Goal: Task Accomplishment & Management: Manage account settings

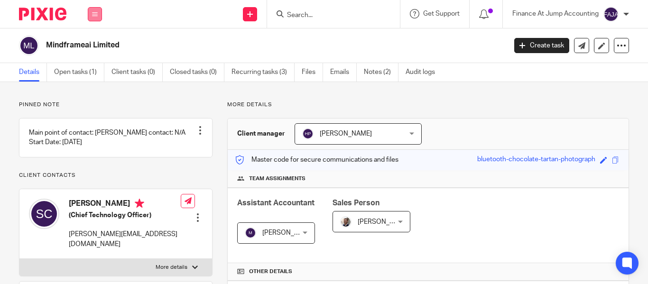
click at [98, 13] on button at bounding box center [95, 14] width 14 height 14
click at [247, 17] on icon at bounding box center [250, 14] width 6 height 6
click at [249, 68] on link "Add client" at bounding box center [250, 72] width 58 height 14
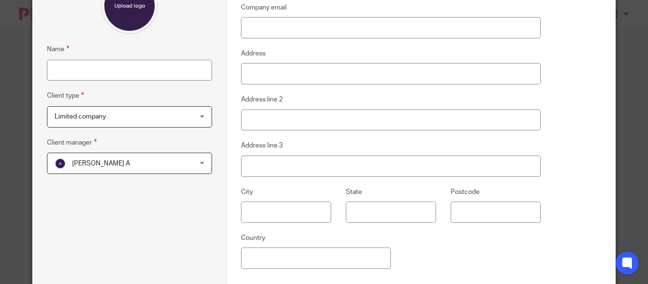
scroll to position [105, 0]
click at [121, 158] on span "Aashish A" at bounding box center [118, 164] width 126 height 20
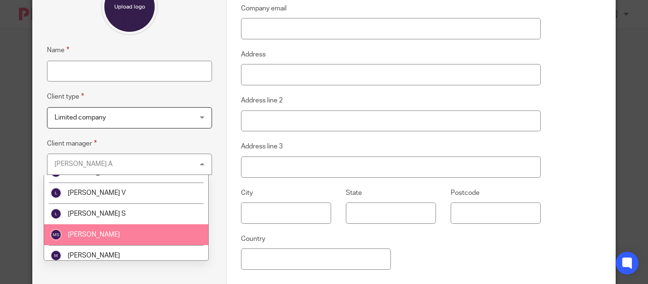
scroll to position [953, 0]
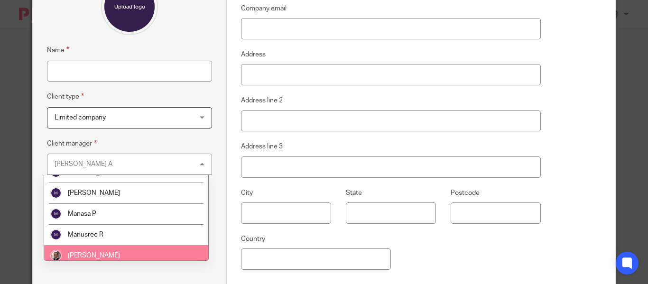
click at [110, 256] on li "[PERSON_NAME]" at bounding box center [126, 255] width 164 height 21
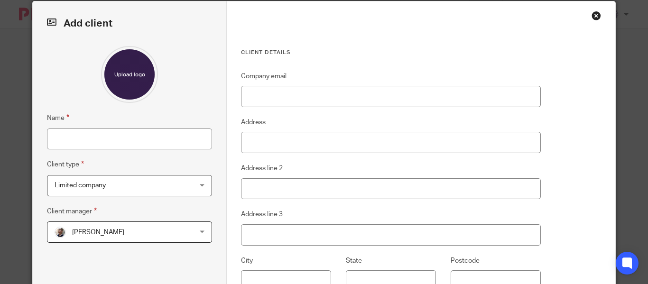
scroll to position [26, 0]
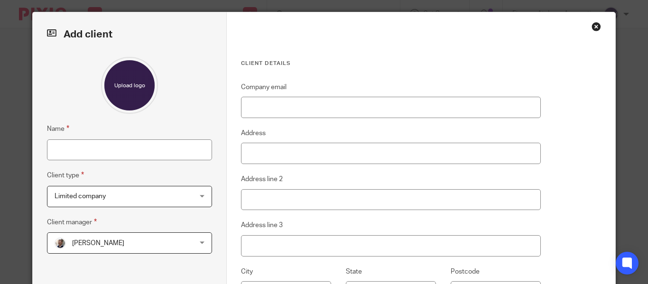
click at [190, 196] on div "Limited company Limited company" at bounding box center [129, 196] width 165 height 21
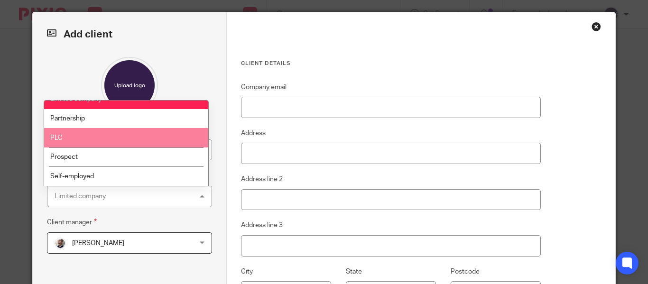
scroll to position [0, 0]
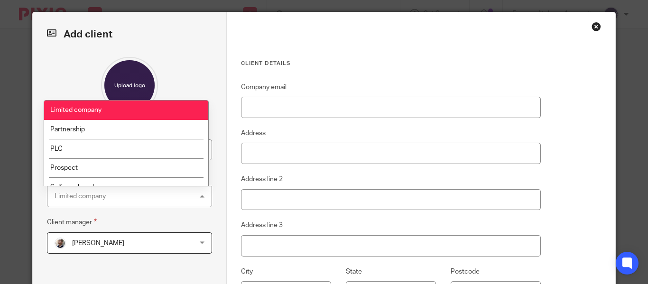
click at [149, 103] on li "Limited company" at bounding box center [126, 110] width 164 height 19
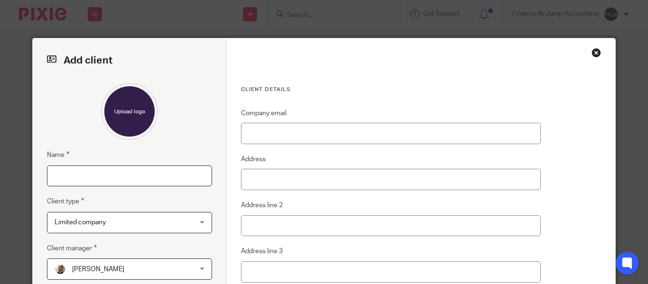
click at [141, 172] on input "Name" at bounding box center [129, 176] width 165 height 21
paste input "CHAOS AI LTD"
type input "CHAOS AI LTD"
click at [594, 53] on div "Close this dialog window" at bounding box center [596, 52] width 9 height 9
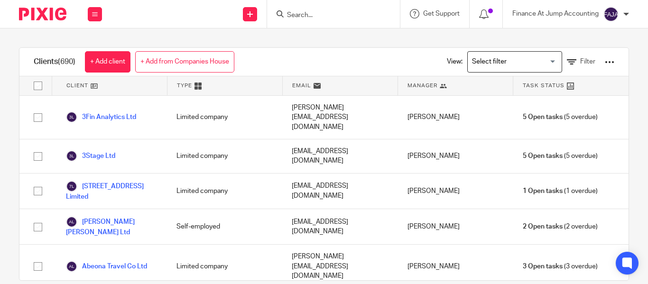
click at [124, 64] on link "+ Add client" at bounding box center [108, 61] width 46 height 21
click at [158, 66] on link "+ Add from Companies House" at bounding box center [184, 61] width 99 height 21
click at [0, 0] on div "Add client from Companies House Search a company name or registration number on…" at bounding box center [0, 0] width 0 height 0
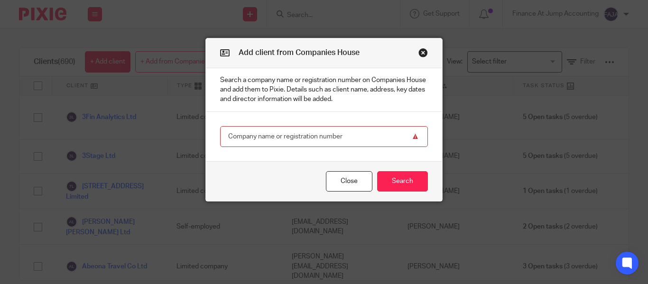
click at [313, 140] on input "text" at bounding box center [324, 136] width 208 height 21
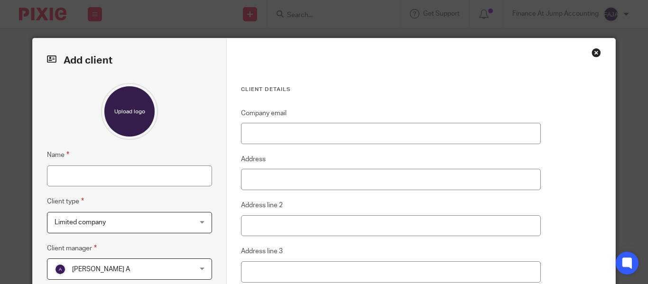
click at [592, 54] on div "Close this dialog window" at bounding box center [596, 52] width 9 height 9
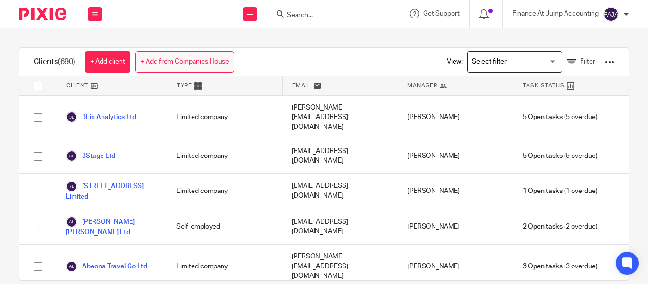
click at [228, 63] on link "+ Add from Companies House" at bounding box center [184, 61] width 99 height 21
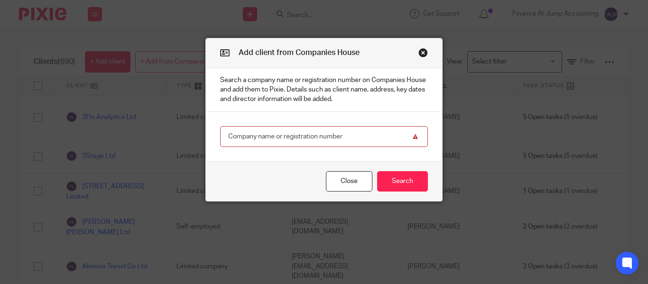
paste input "16137157"
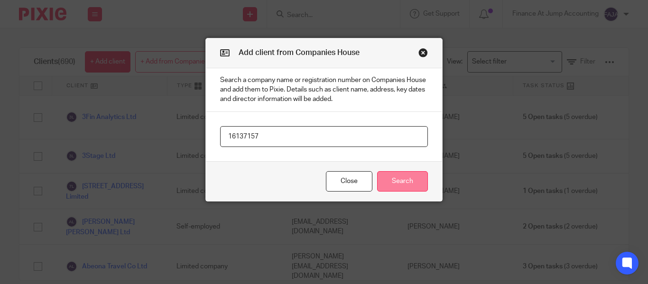
type input "16137157"
click at [400, 190] on button "Search" at bounding box center [402, 181] width 51 height 20
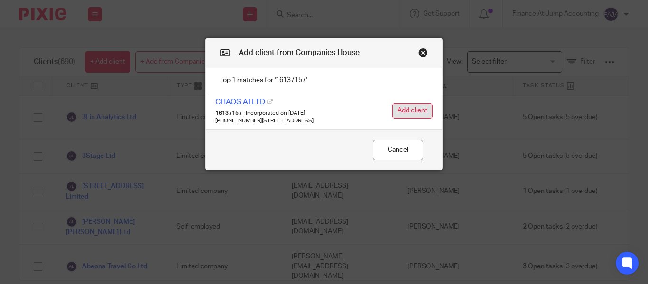
click at [410, 104] on button "Add client" at bounding box center [412, 110] width 40 height 15
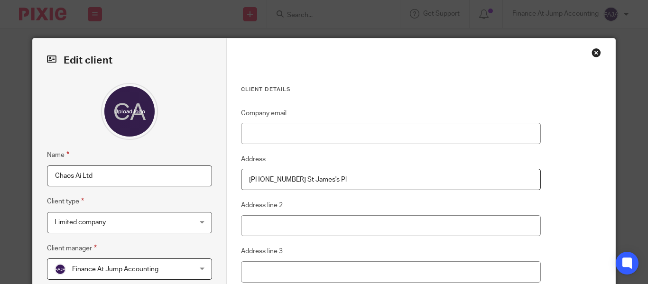
scroll to position [196, 0]
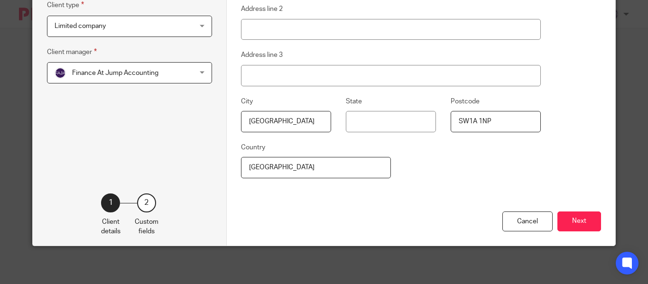
click at [177, 70] on div "Finance At Jump Accounting Finance At Jump Accounting" at bounding box center [129, 72] width 165 height 21
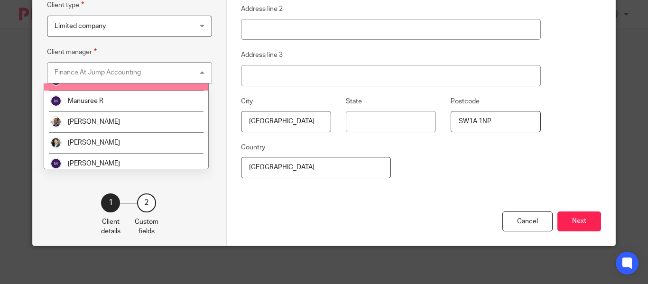
scroll to position [995, 0]
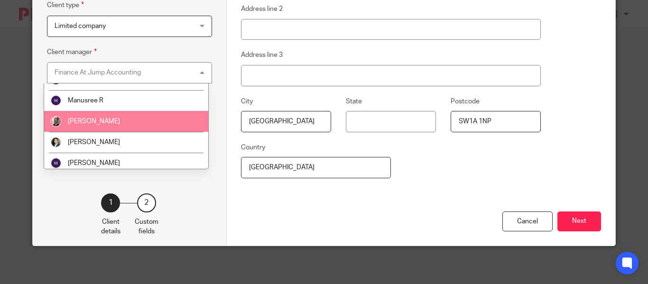
click at [159, 125] on li "[PERSON_NAME]" at bounding box center [126, 121] width 164 height 21
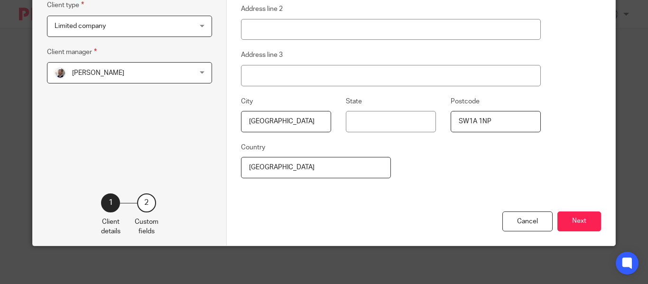
scroll to position [196, 0]
click at [579, 228] on button "Next" at bounding box center [579, 222] width 44 height 20
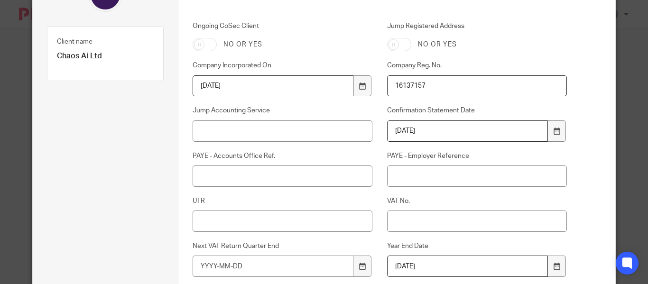
scroll to position [112, 0]
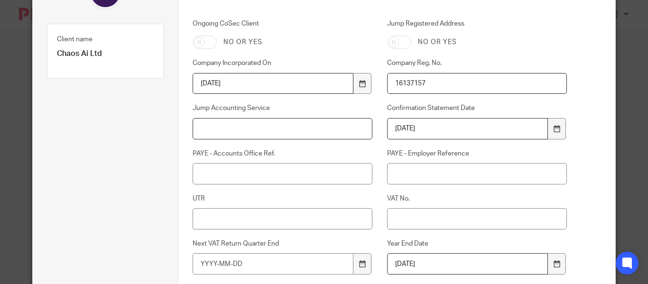
click at [291, 129] on input "Jump Accounting Service" at bounding box center [283, 128] width 180 height 21
paste input "SEIS & EIS Advance Assurance"
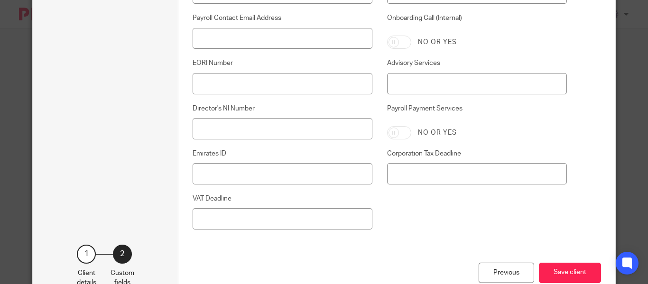
scroll to position [615, 0]
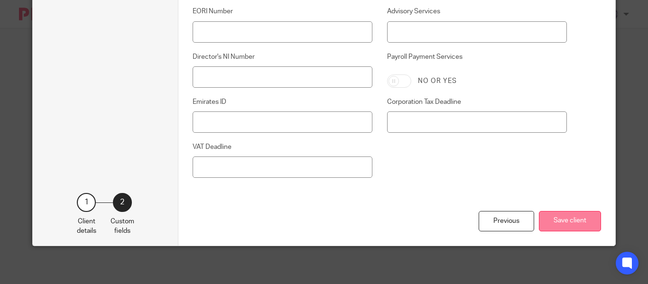
type input "SEIS & EIS Advance Assurance"
click at [565, 225] on button "Save client" at bounding box center [570, 221] width 62 height 20
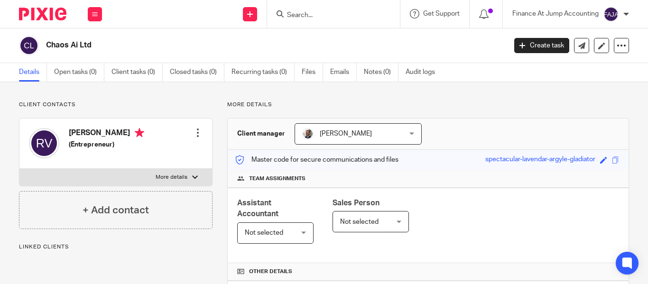
scroll to position [29, 0]
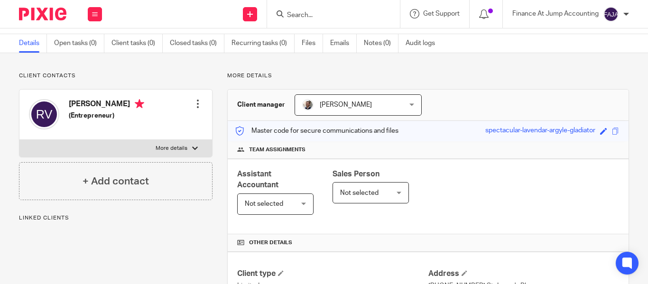
click at [262, 209] on span "Not selected" at bounding box center [272, 204] width 55 height 20
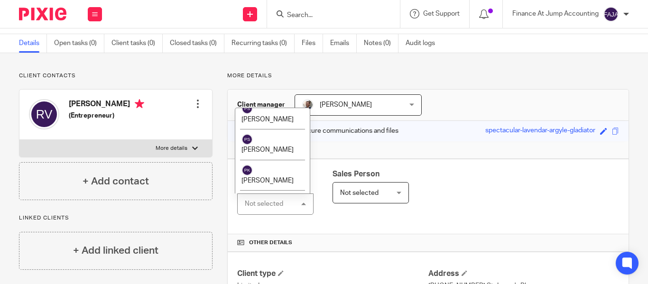
scroll to position [1745, 0]
click at [251, 225] on li "[PERSON_NAME]" at bounding box center [272, 240] width 74 height 31
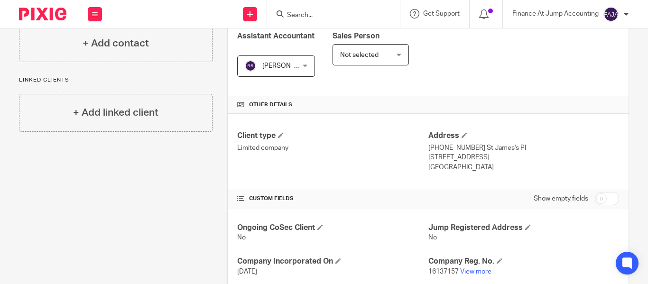
scroll to position [181, 0]
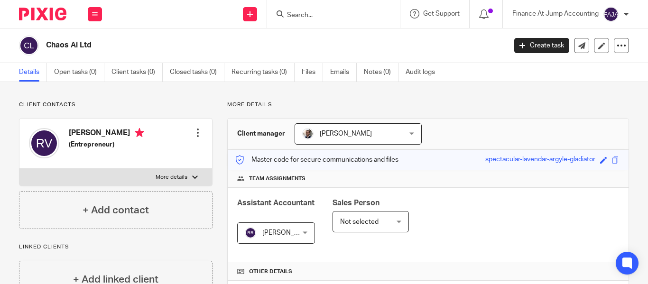
click at [195, 129] on div at bounding box center [197, 132] width 9 height 9
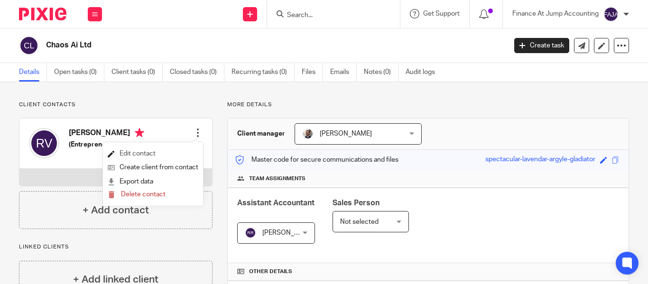
click at [176, 155] on link "Edit contact" at bounding box center [153, 154] width 91 height 14
click at [145, 150] on link "Edit contact" at bounding box center [153, 154] width 91 height 14
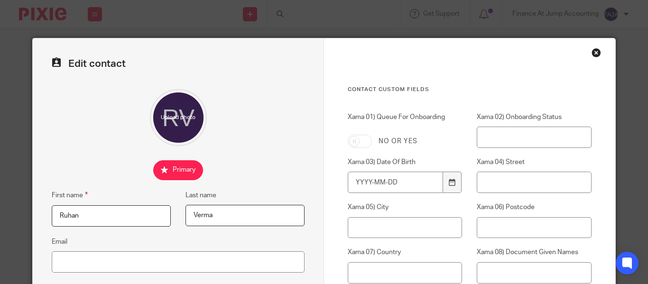
scroll to position [74, 0]
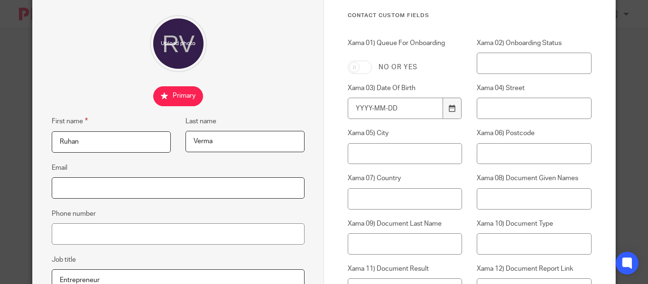
click at [105, 187] on input "Email" at bounding box center [178, 187] width 253 height 21
paste input "[EMAIL_ADDRESS][DOMAIN_NAME]"
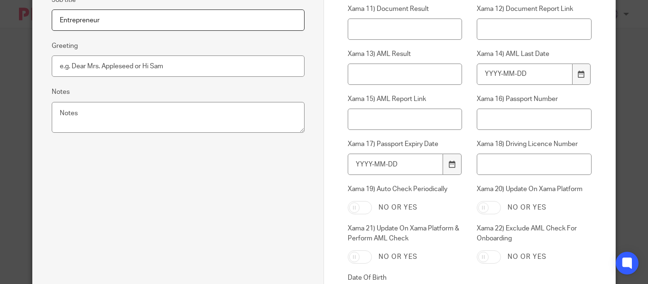
scroll to position [451, 0]
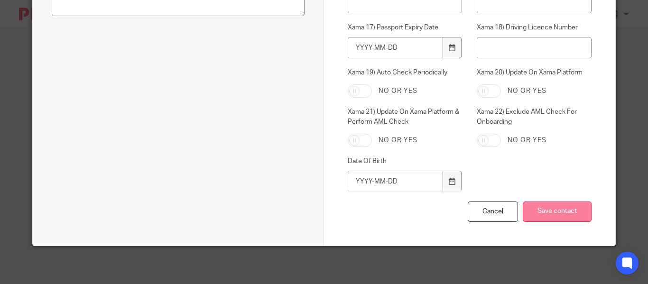
type input "[EMAIL_ADDRESS][DOMAIN_NAME]"
click at [538, 213] on input "Save contact" at bounding box center [557, 212] width 69 height 20
